Goal: Task Accomplishment & Management: Complete application form

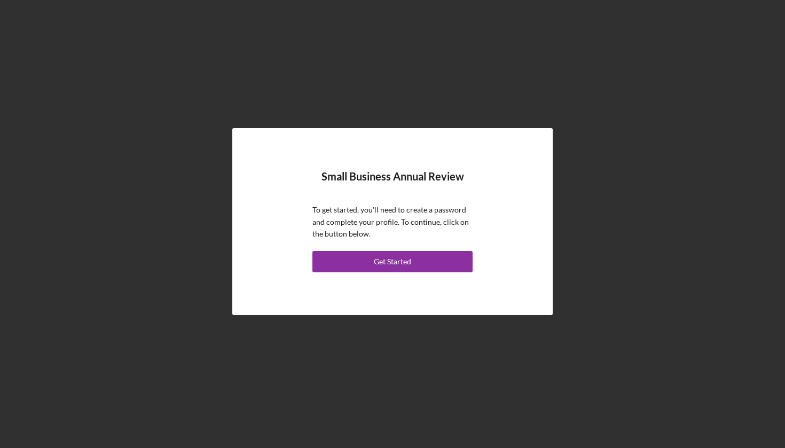
click at [367, 256] on button "Get Started" at bounding box center [392, 261] width 160 height 21
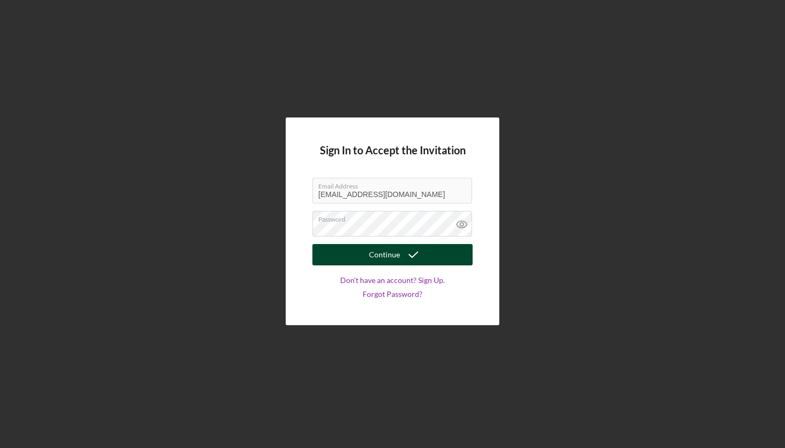
click at [393, 255] on button "Continue" at bounding box center [392, 254] width 160 height 21
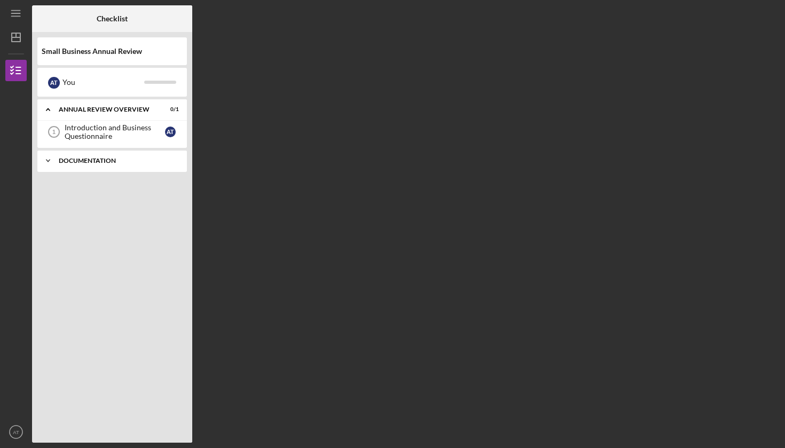
click at [94, 163] on div "Documentation" at bounding box center [116, 161] width 115 height 6
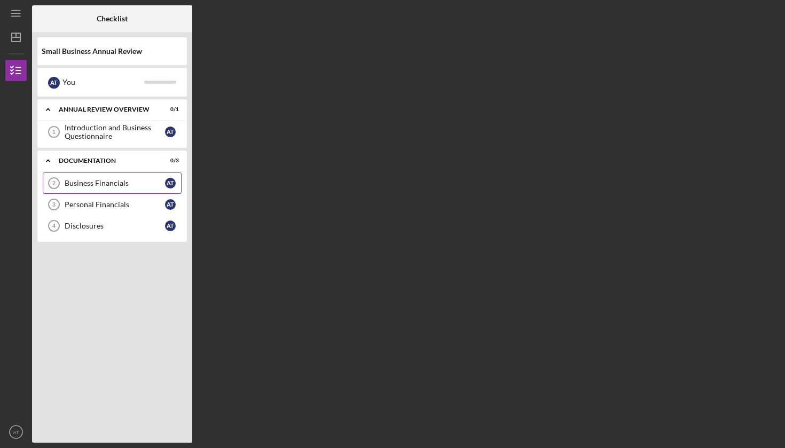
click at [95, 178] on link "Business Financials 2 Business Financials A T" at bounding box center [112, 183] width 139 height 21
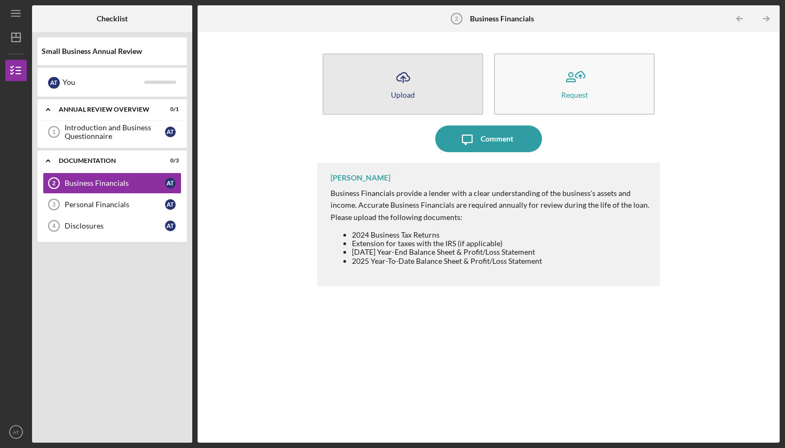
click at [433, 108] on button "Icon/Upload Upload" at bounding box center [403, 83] width 161 height 61
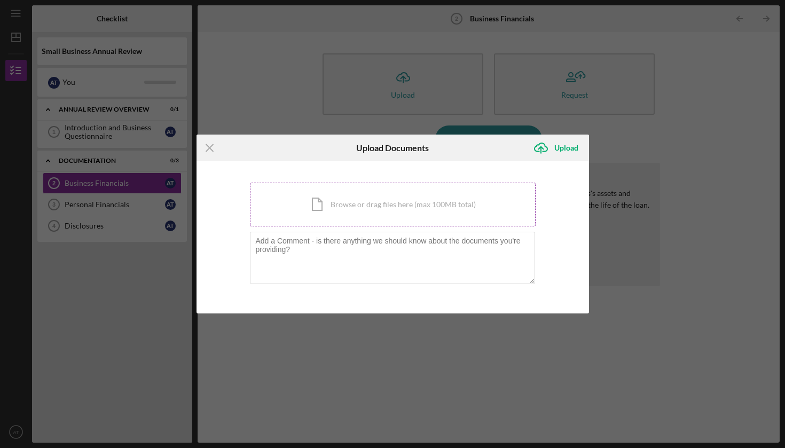
click at [372, 212] on div "Icon/Document Browse or drag files here (max 100MB total) Tap to choose files o…" at bounding box center [393, 205] width 286 height 44
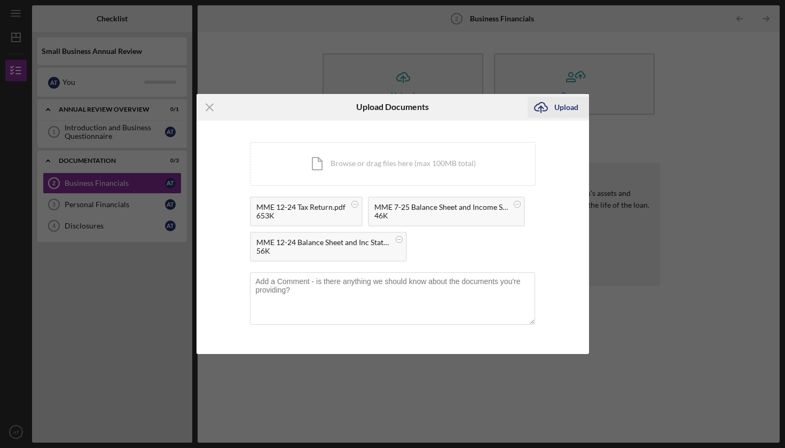
click at [569, 112] on div "Upload" at bounding box center [566, 107] width 24 height 21
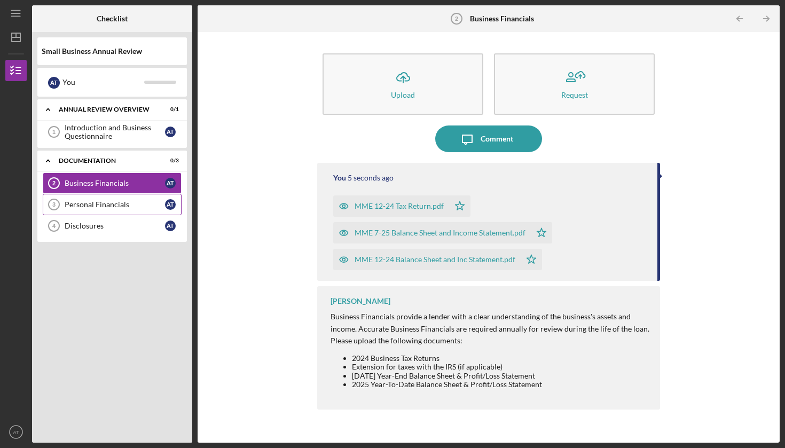
click at [122, 208] on div "Personal Financials" at bounding box center [115, 204] width 100 height 9
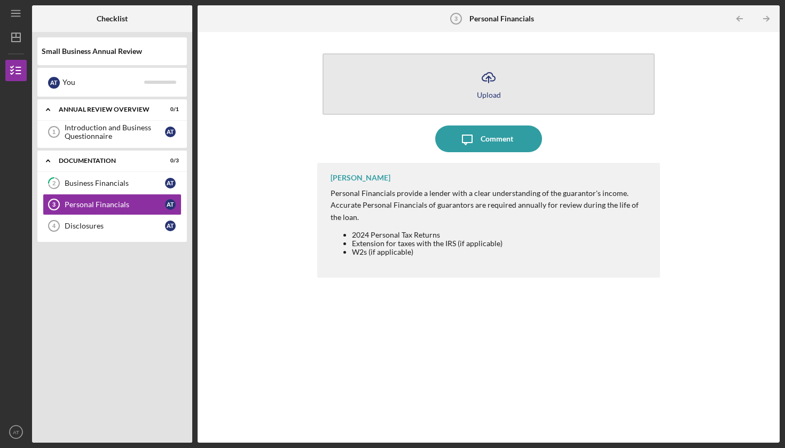
click at [463, 76] on button "Icon/Upload Upload" at bounding box center [489, 83] width 332 height 61
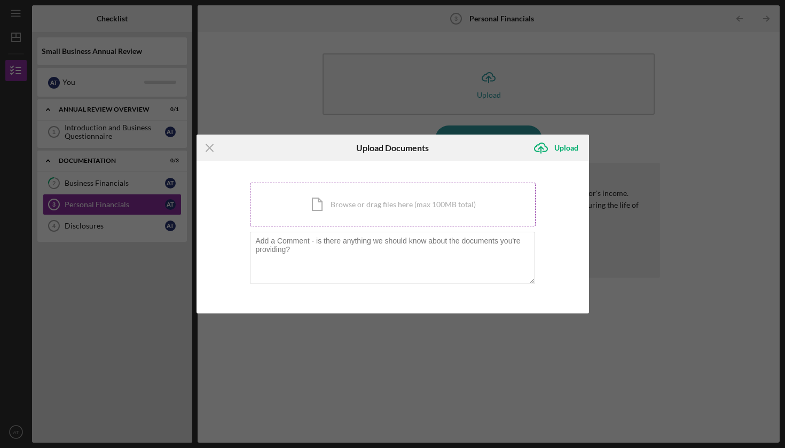
click at [410, 208] on div "Icon/Document Browse or drag files here (max 100MB total) Tap to choose files o…" at bounding box center [393, 205] width 286 height 44
click at [345, 199] on div "Icon/Document Browse or drag files here (max 100MB total) Tap to choose files o…" at bounding box center [393, 205] width 286 height 44
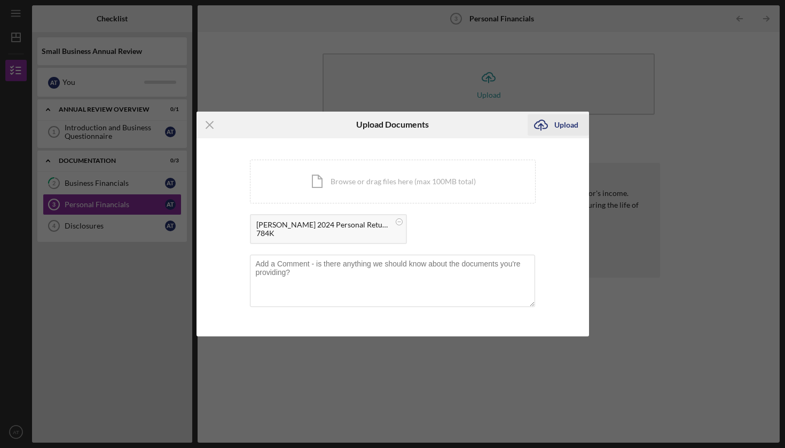
click at [572, 122] on div "Upload" at bounding box center [566, 124] width 24 height 21
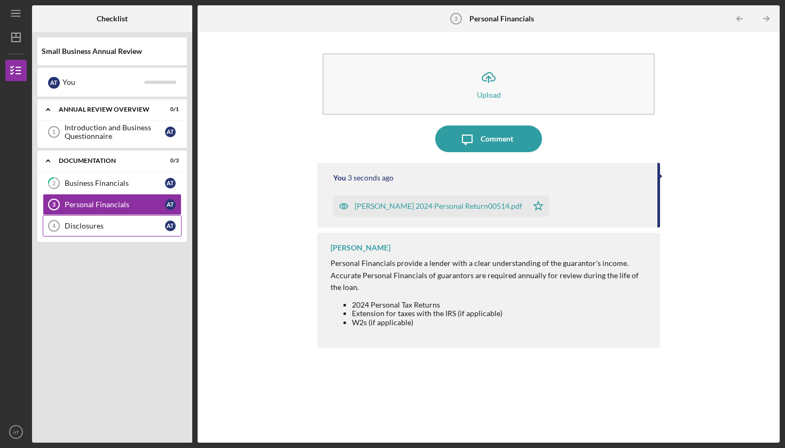
click at [85, 223] on div "Disclosures" at bounding box center [115, 226] width 100 height 9
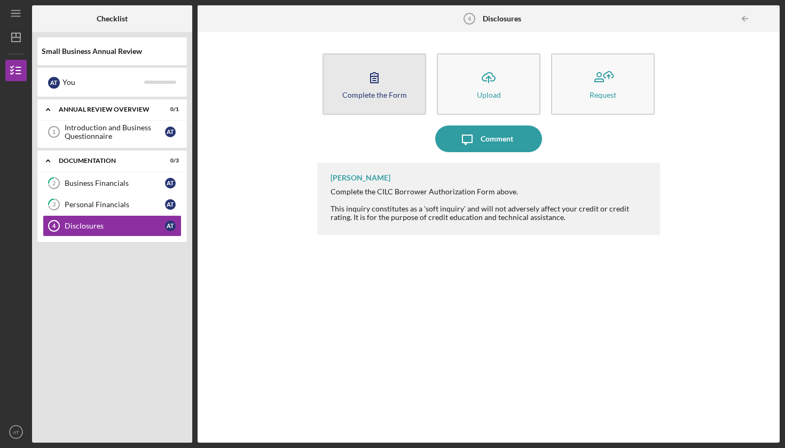
click at [379, 79] on icon "button" at bounding box center [374, 77] width 27 height 27
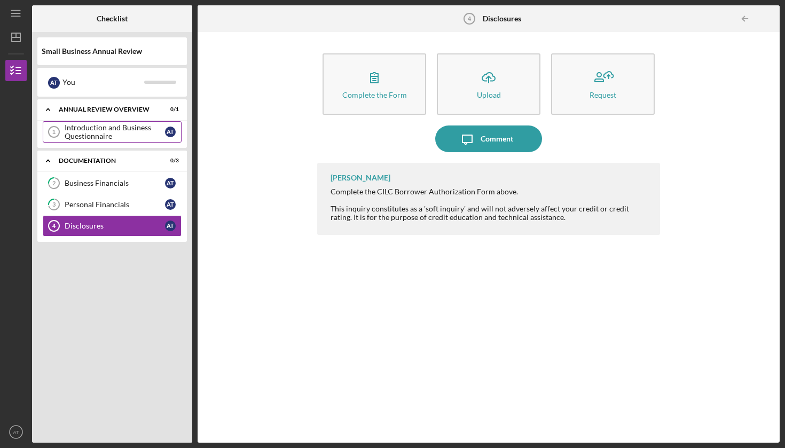
click at [150, 132] on div "Introduction and Business Questionnaire" at bounding box center [115, 131] width 100 height 17
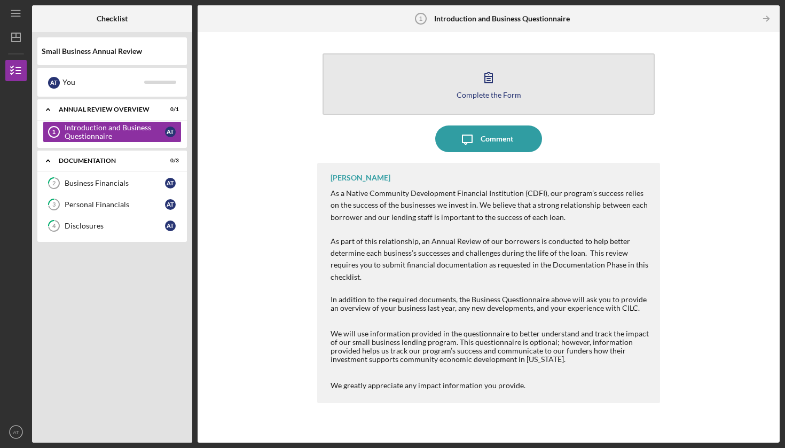
click at [458, 92] on button "Complete the Form Form" at bounding box center [489, 83] width 332 height 61
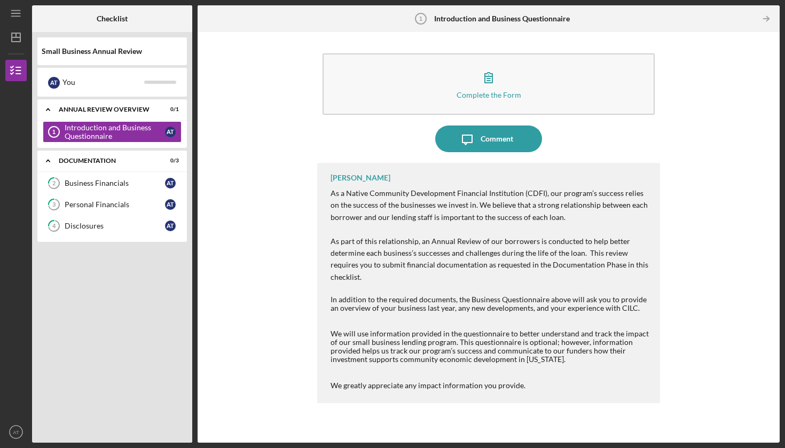
click at [284, 310] on div "Complete the Form Form Icon/Message Comment [PERSON_NAME] As a Native Community…" at bounding box center [489, 237] width 572 height 400
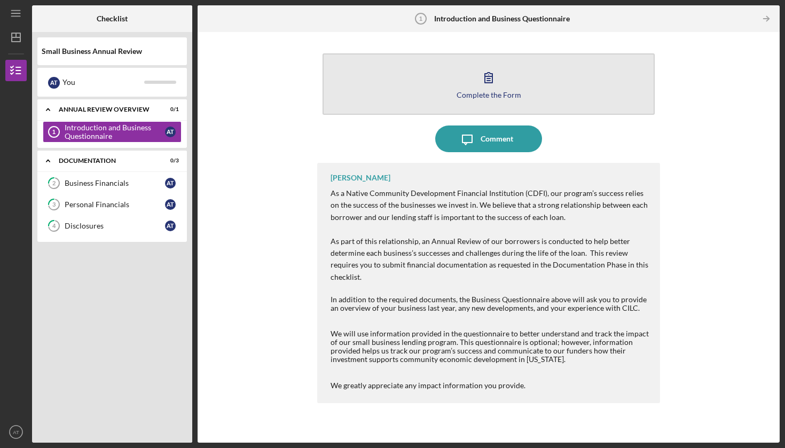
click at [479, 99] on button "Complete the Form Form" at bounding box center [489, 83] width 332 height 61
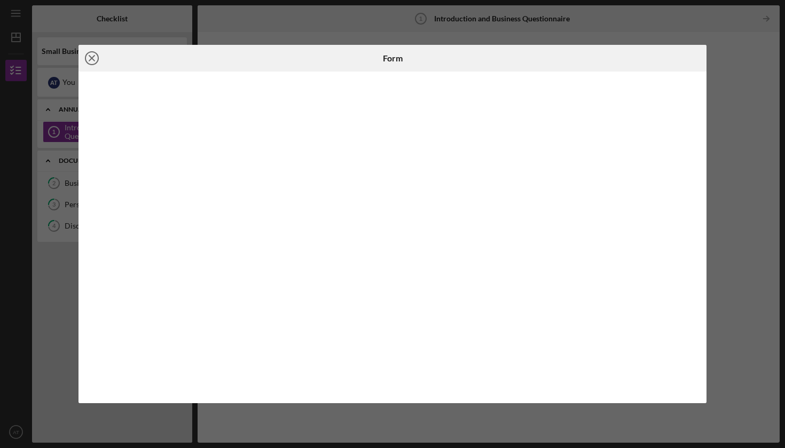
click at [87, 57] on icon "Icon/Close" at bounding box center [92, 58] width 27 height 27
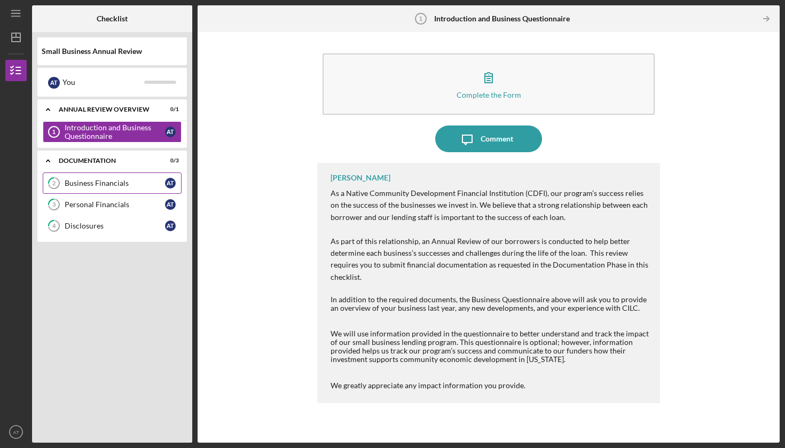
click at [75, 177] on link "2 Business Financials A T" at bounding box center [112, 183] width 139 height 21
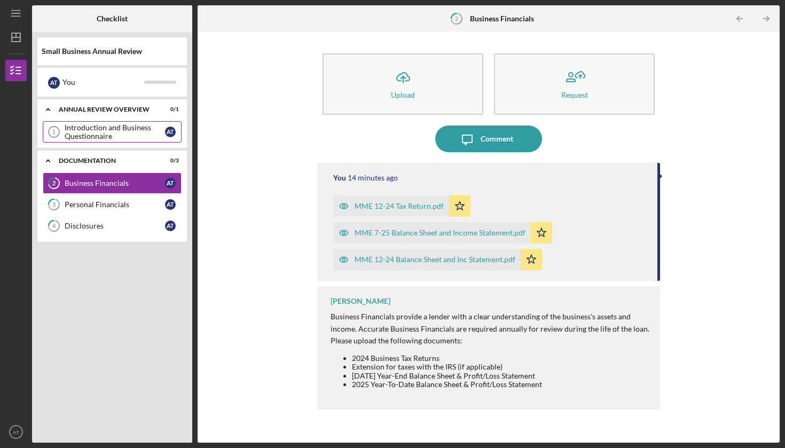
click at [75, 140] on div "Introduction and Business Questionnaire" at bounding box center [115, 131] width 100 height 17
